Goal: Information Seeking & Learning: Learn about a topic

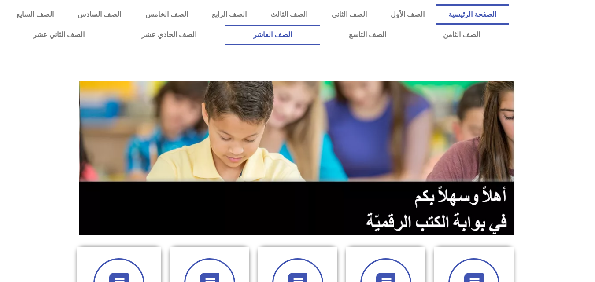
click at [320, 32] on link "الصف العاشر" at bounding box center [272, 35] width 96 height 20
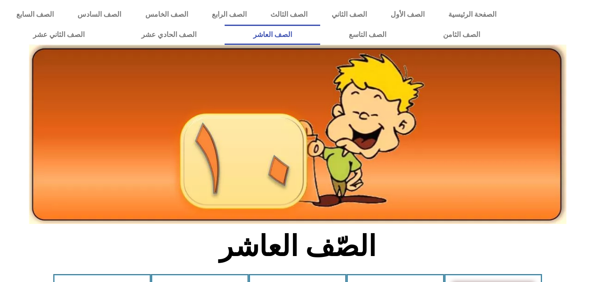
scroll to position [246, 0]
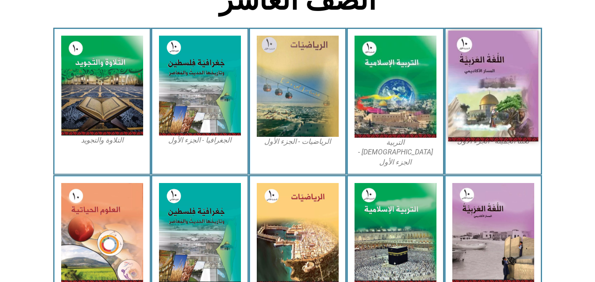
click at [489, 119] on img at bounding box center [493, 86] width 90 height 111
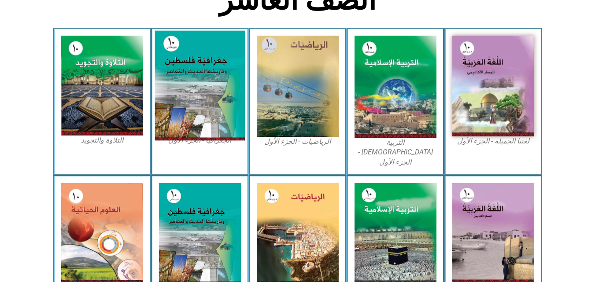
click at [231, 110] on img at bounding box center [199, 86] width 90 height 110
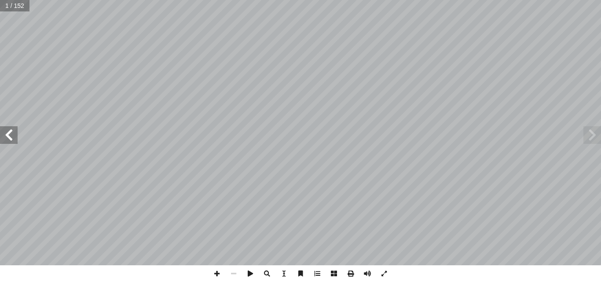
click at [5, 137] on span at bounding box center [9, 135] width 18 height 18
click at [7, 128] on span at bounding box center [9, 135] width 18 height 18
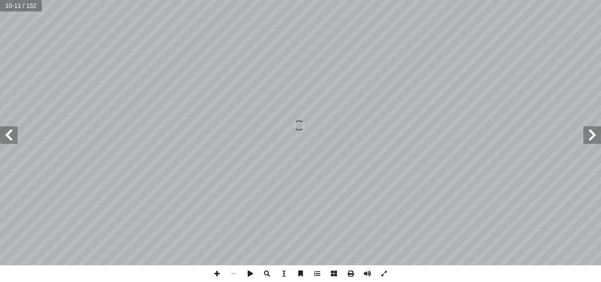
click at [7, 128] on span at bounding box center [9, 135] width 18 height 18
click at [593, 134] on span at bounding box center [593, 135] width 18 height 18
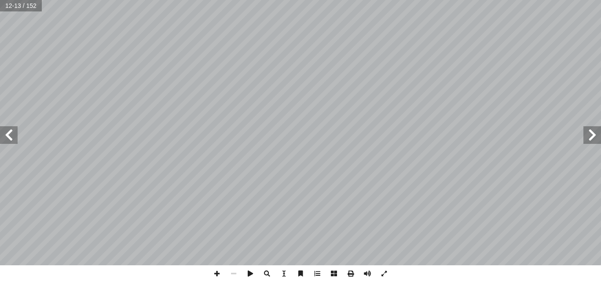
click at [593, 134] on span at bounding box center [593, 135] width 18 height 18
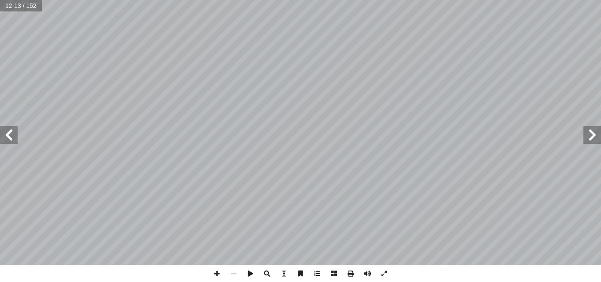
click at [593, 134] on span at bounding box center [593, 135] width 18 height 18
click at [7, 138] on span at bounding box center [9, 135] width 18 height 18
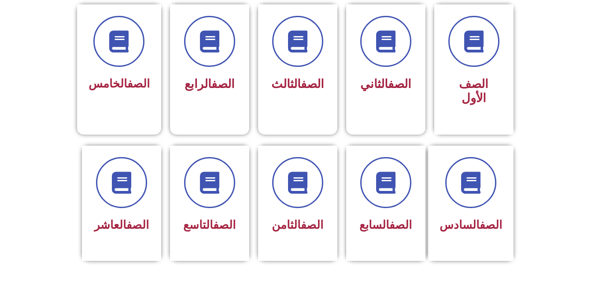
scroll to position [246, 0]
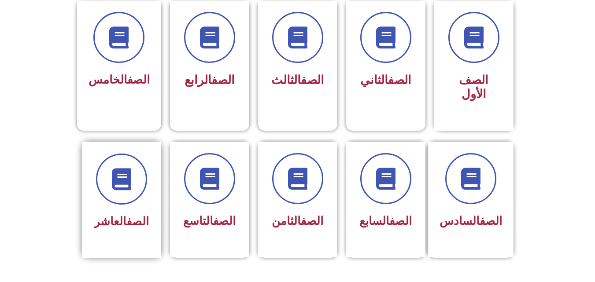
click at [147, 237] on div "الصف العاشر" at bounding box center [121, 200] width 79 height 116
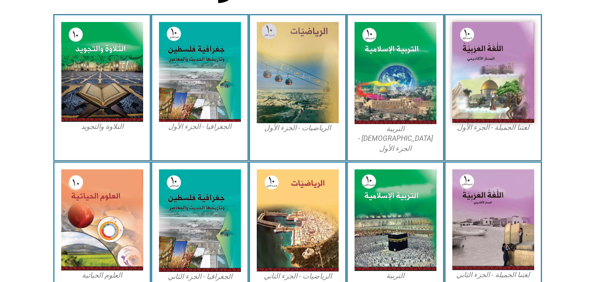
scroll to position [264, 0]
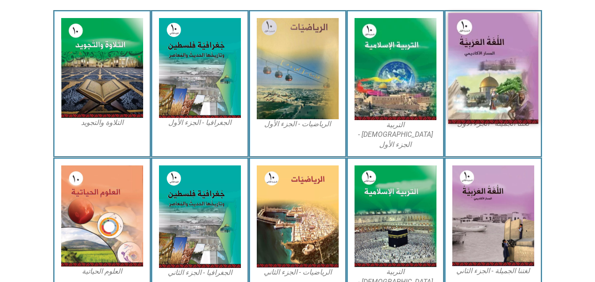
click at [487, 95] on img at bounding box center [493, 68] width 90 height 111
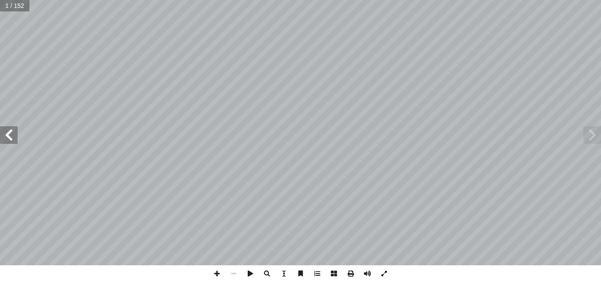
click at [383, 272] on span at bounding box center [384, 273] width 17 height 17
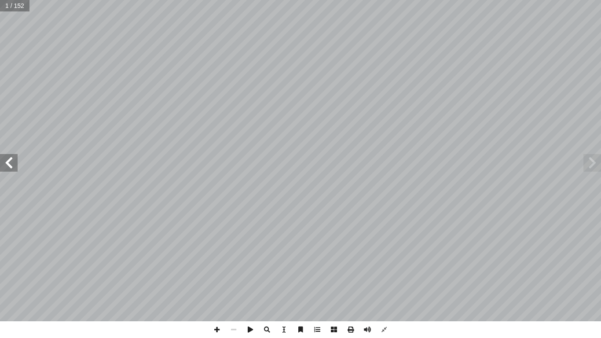
click at [4, 165] on span at bounding box center [9, 163] width 18 height 18
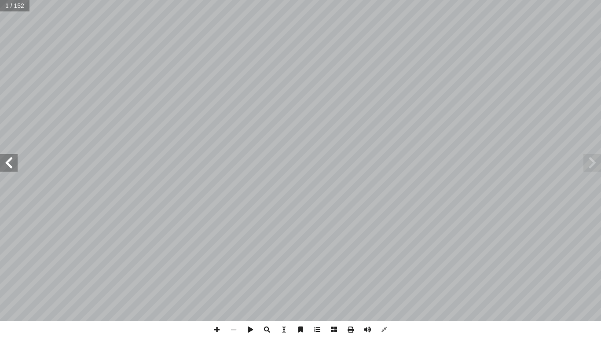
click at [4, 165] on span at bounding box center [9, 163] width 18 height 18
click at [596, 169] on span at bounding box center [593, 163] width 18 height 18
